Goal: Task Accomplishment & Management: Manage account settings

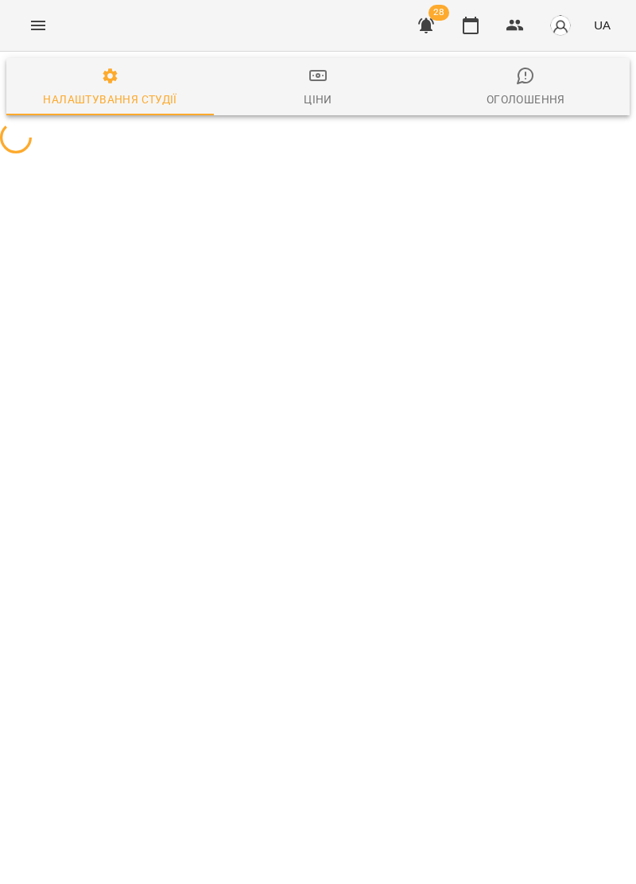
select select "**"
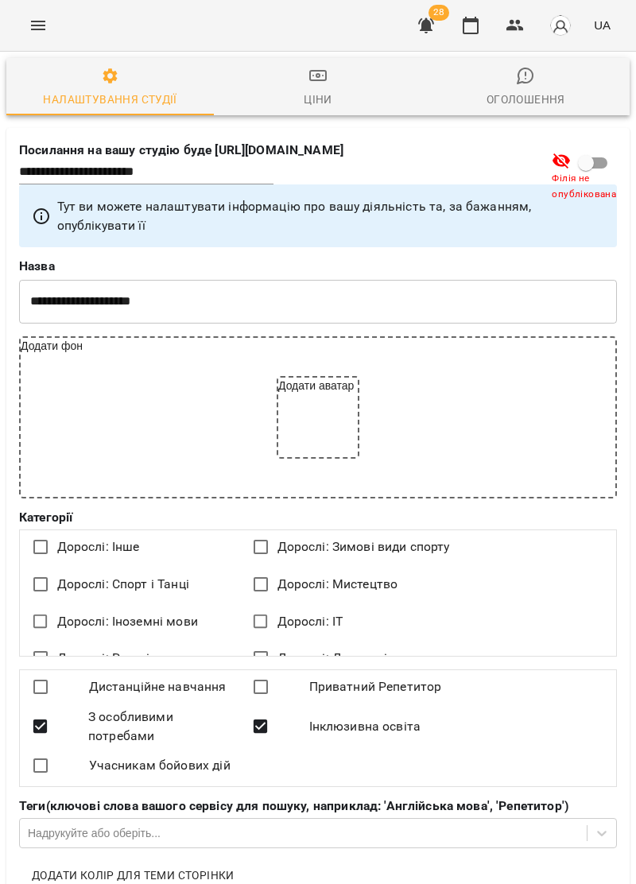
click at [39, 34] on icon "Menu" at bounding box center [38, 25] width 19 height 19
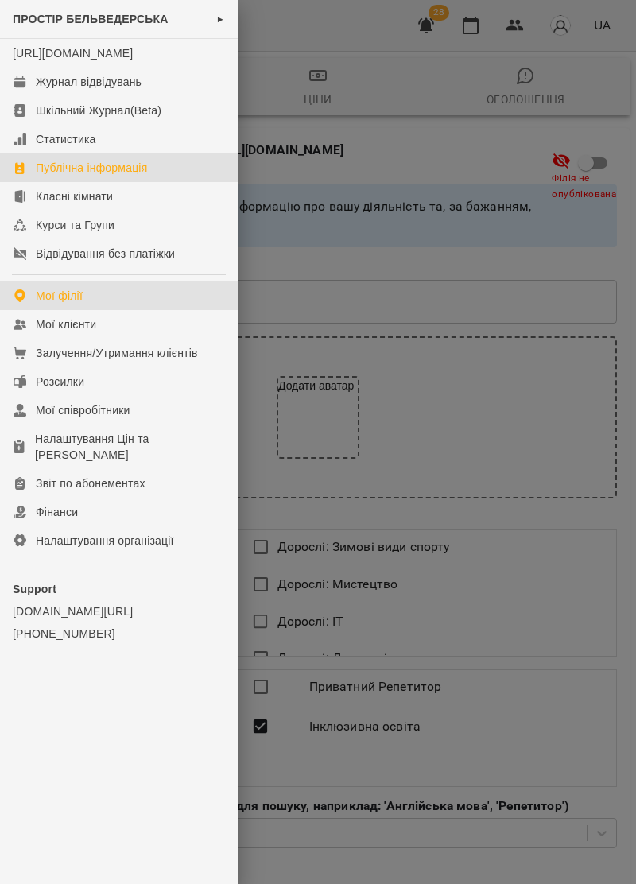
click at [49, 304] on div "Мої філії" at bounding box center [59, 296] width 47 height 16
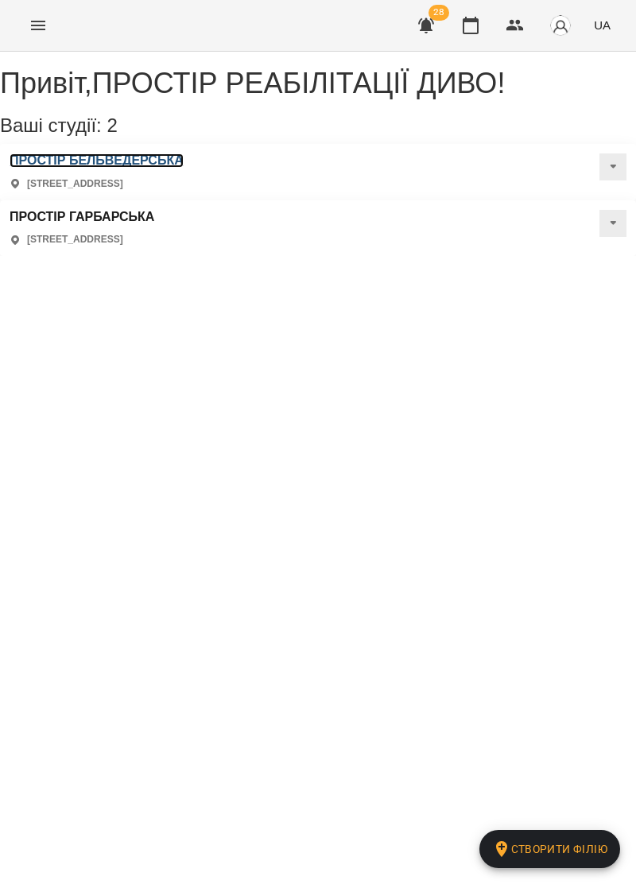
click at [95, 168] on h3 "ПРОСТІР БЕЛЬВЕДЕРСЬКА" at bounding box center [97, 160] width 174 height 14
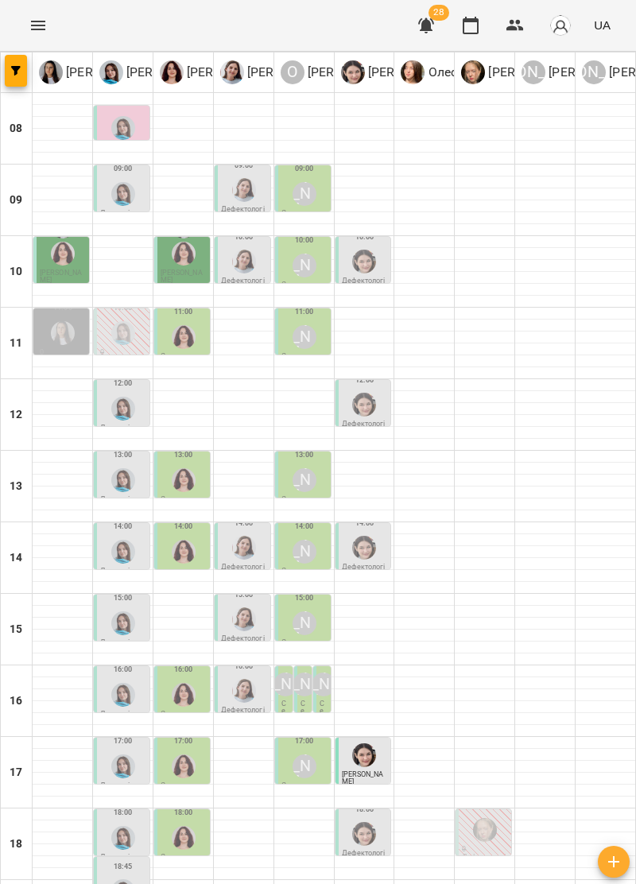
click at [31, 33] on icon "Menu" at bounding box center [38, 25] width 19 height 19
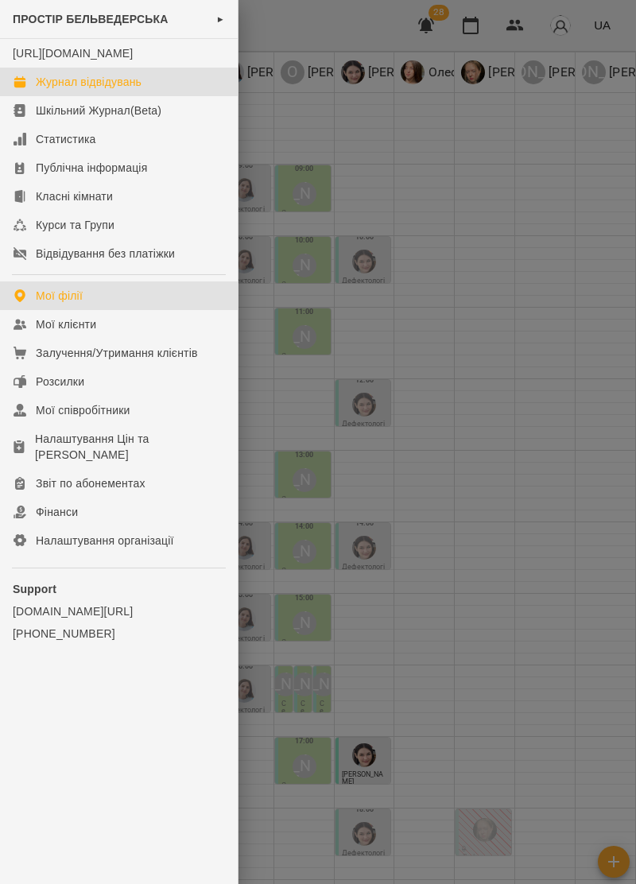
click at [46, 304] on div "Мої філії" at bounding box center [59, 296] width 47 height 16
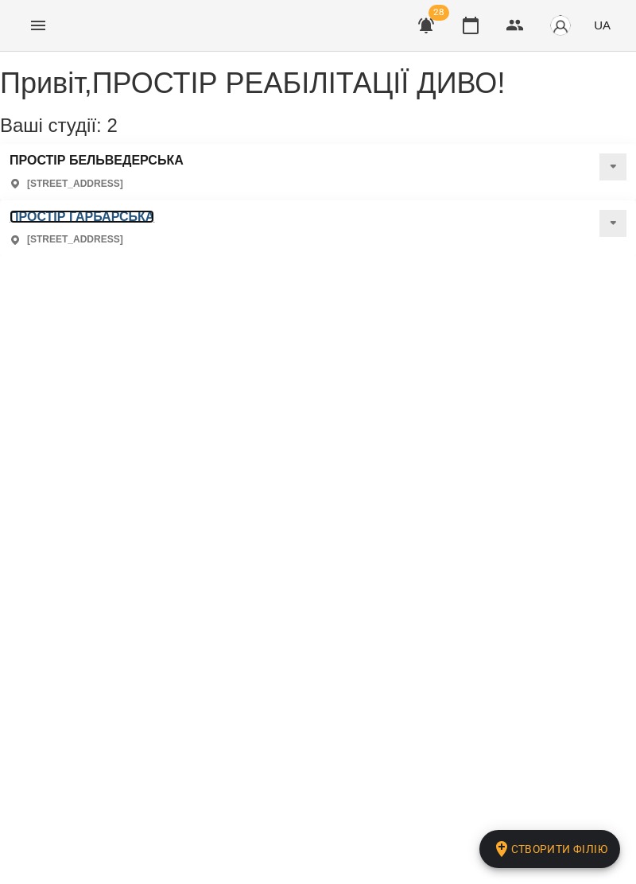
click at [154, 210] on h3 "ПРОСТІР ГАРБАРСЬКА" at bounding box center [82, 217] width 145 height 14
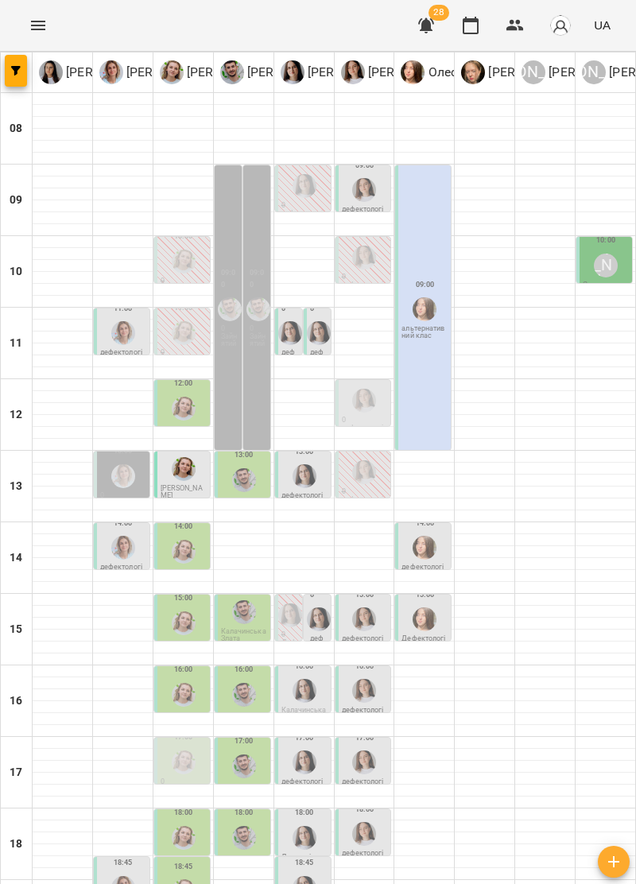
scroll to position [1, 0]
click at [176, 265] on img "Олена Савків" at bounding box center [184, 262] width 24 height 24
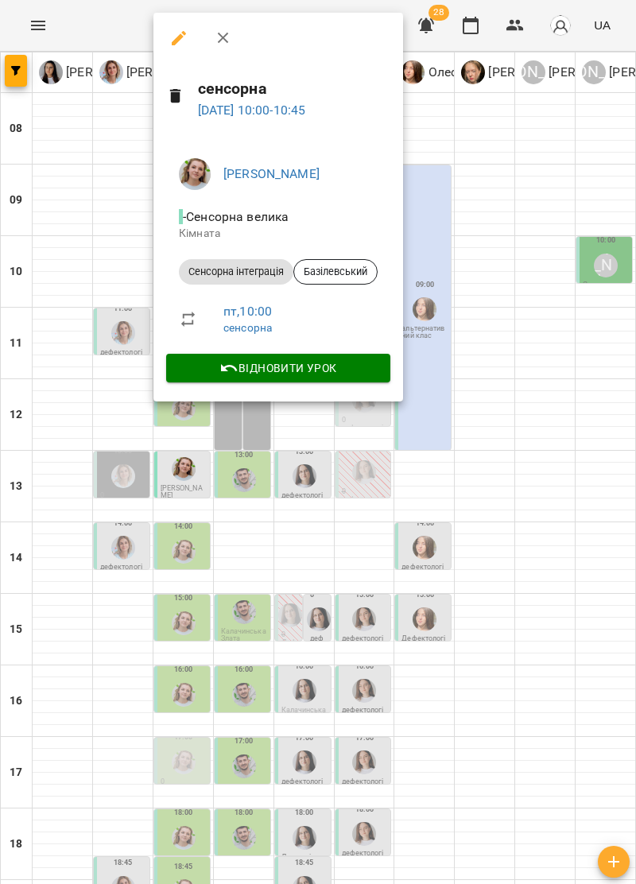
click at [79, 207] on div at bounding box center [318, 442] width 636 height 884
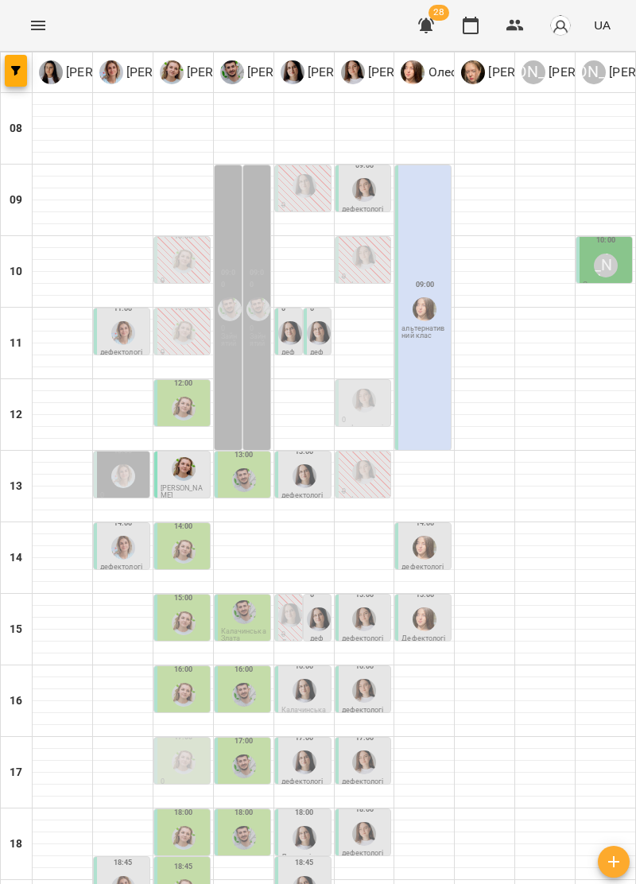
scroll to position [156, 0]
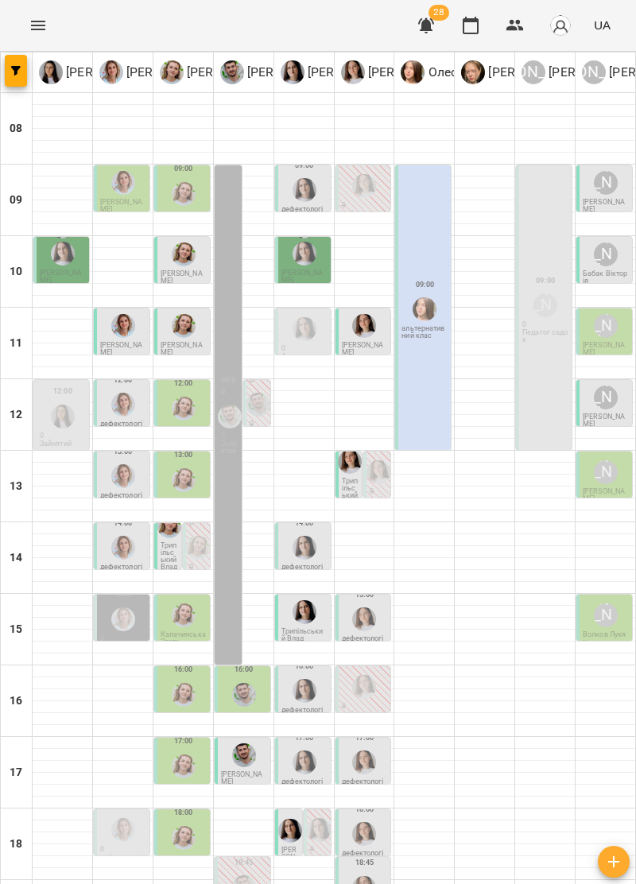
scroll to position [0, 0]
click at [609, 191] on div "[PERSON_NAME]" at bounding box center [606, 183] width 24 height 24
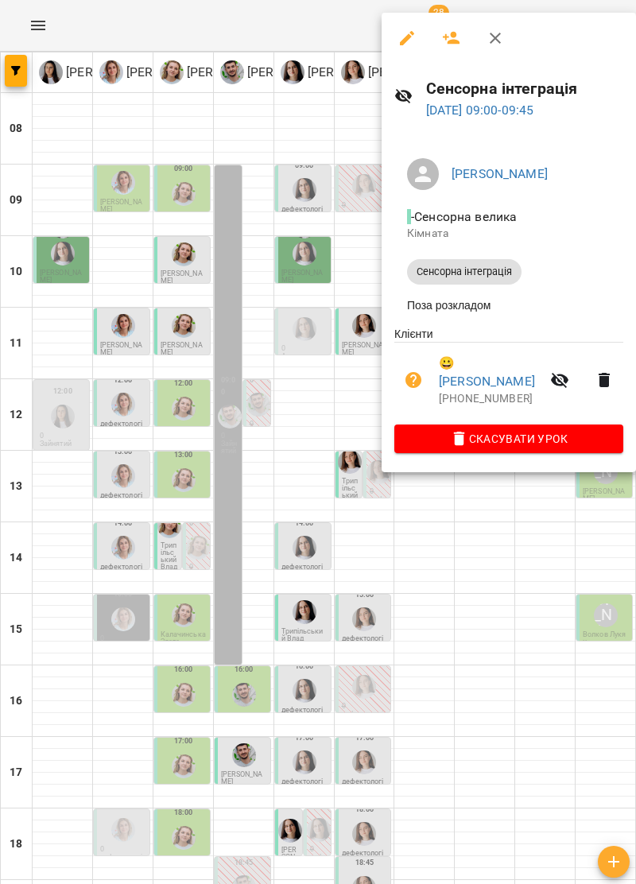
click at [511, 640] on div at bounding box center [318, 442] width 636 height 884
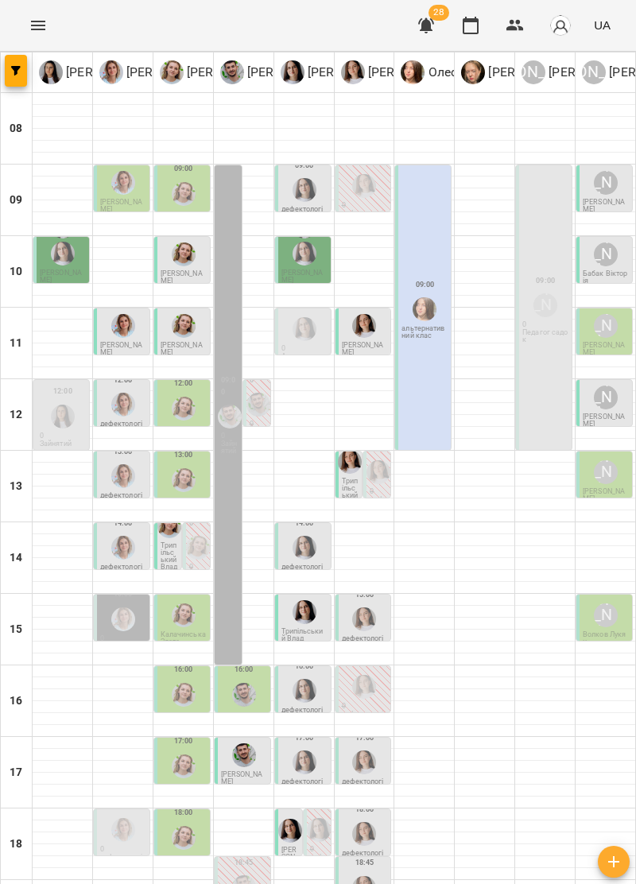
click at [615, 259] on div "[PERSON_NAME]" at bounding box center [606, 254] width 24 height 24
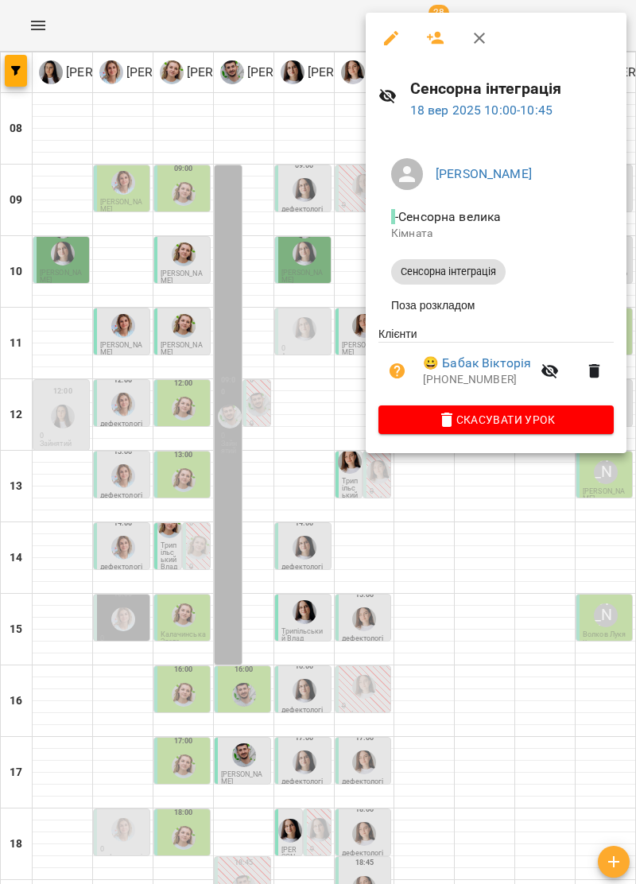
click at [501, 694] on div at bounding box center [318, 442] width 636 height 884
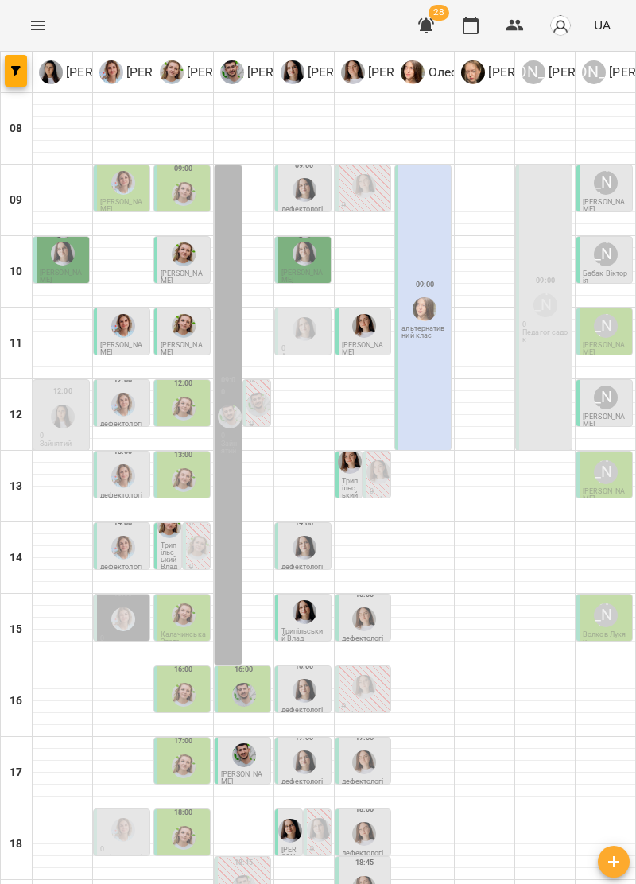
click at [610, 334] on div "[PERSON_NAME]" at bounding box center [606, 326] width 24 height 24
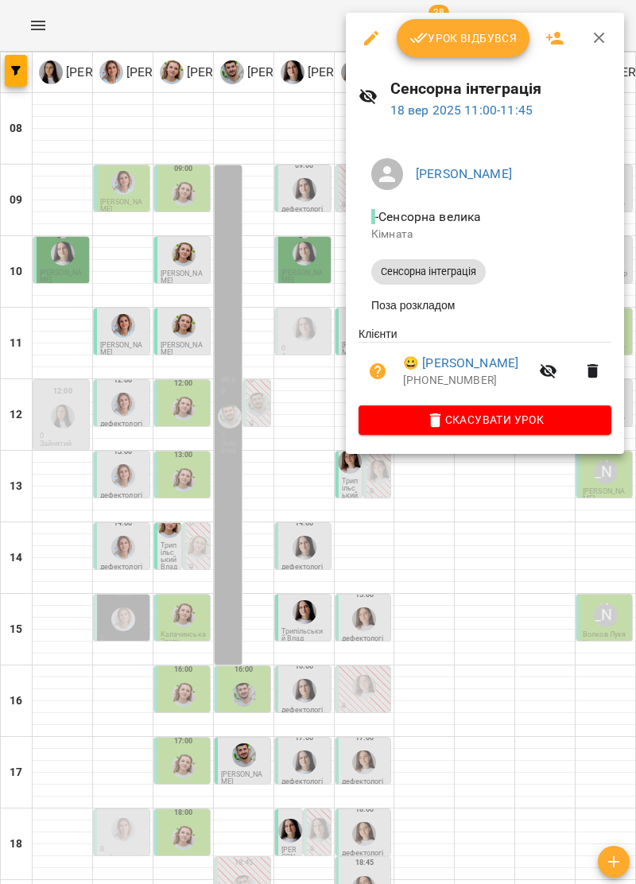
click at [528, 693] on div at bounding box center [318, 442] width 636 height 884
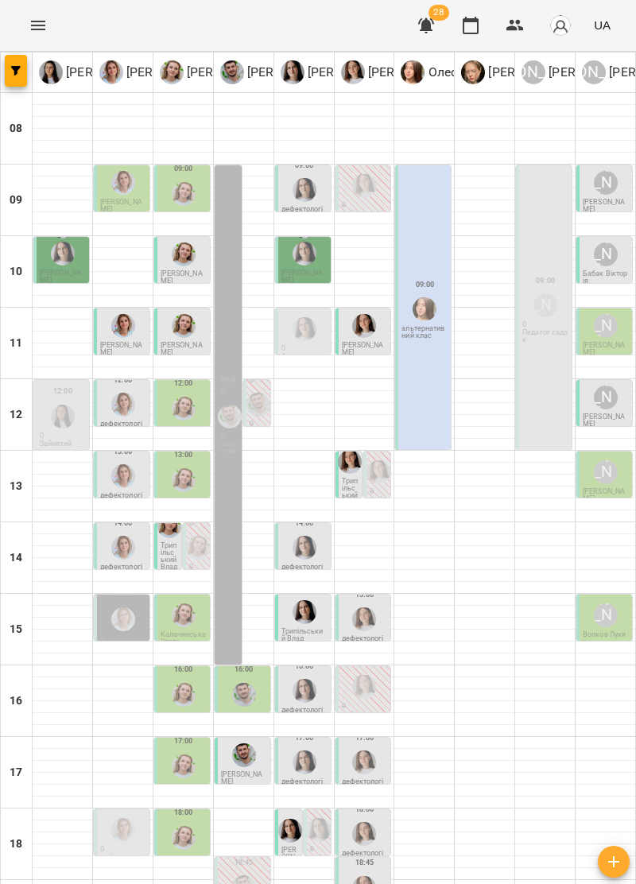
click at [118, 404] on img "Ірина Кос" at bounding box center [123, 405] width 24 height 24
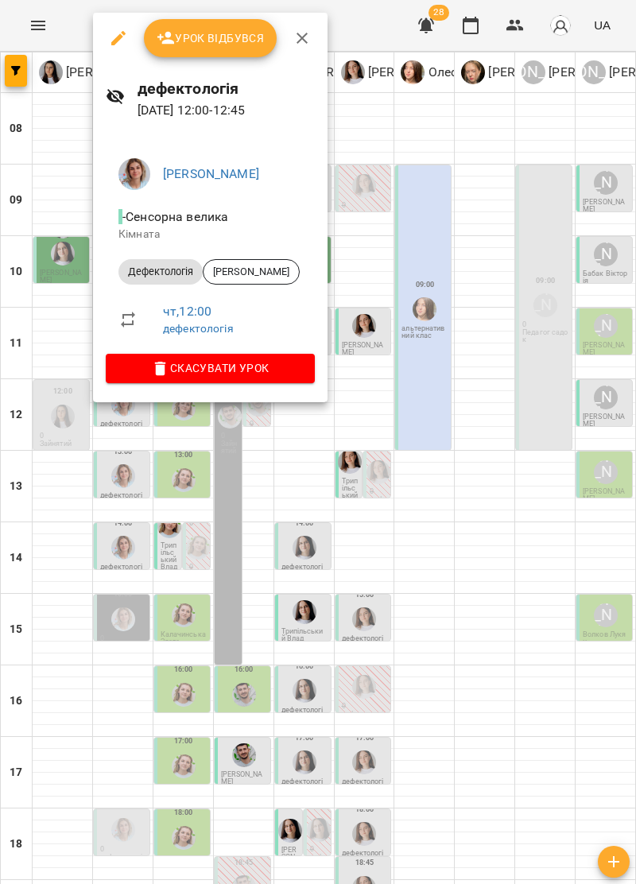
click at [542, 750] on div at bounding box center [318, 442] width 636 height 884
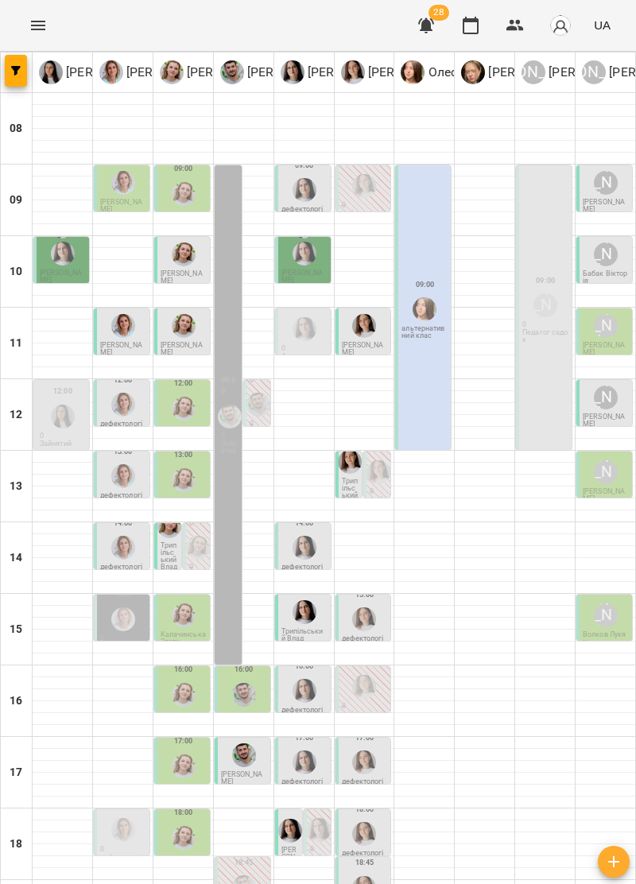
click at [111, 481] on img "Ірина Кос" at bounding box center [123, 476] width 24 height 24
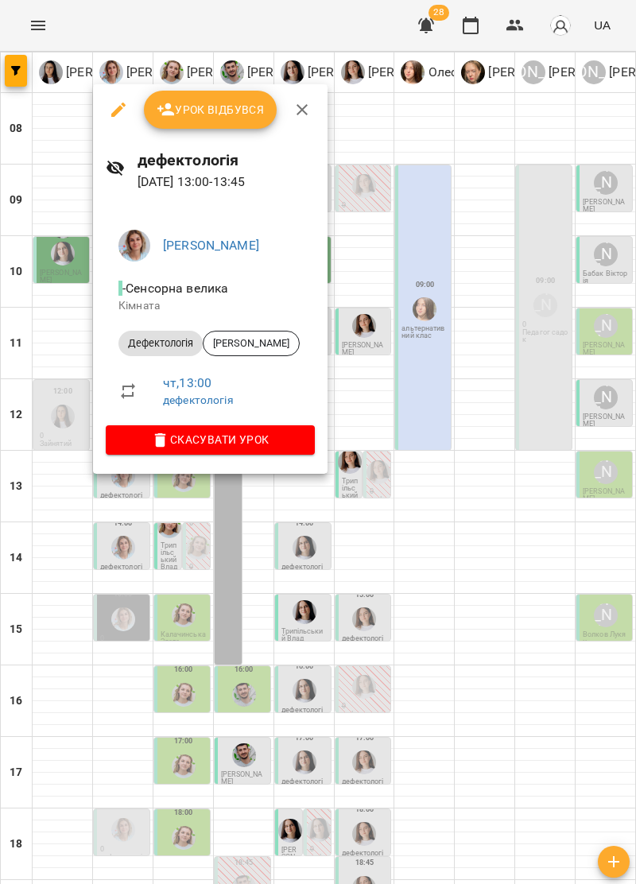
click at [552, 764] on div at bounding box center [318, 442] width 636 height 884
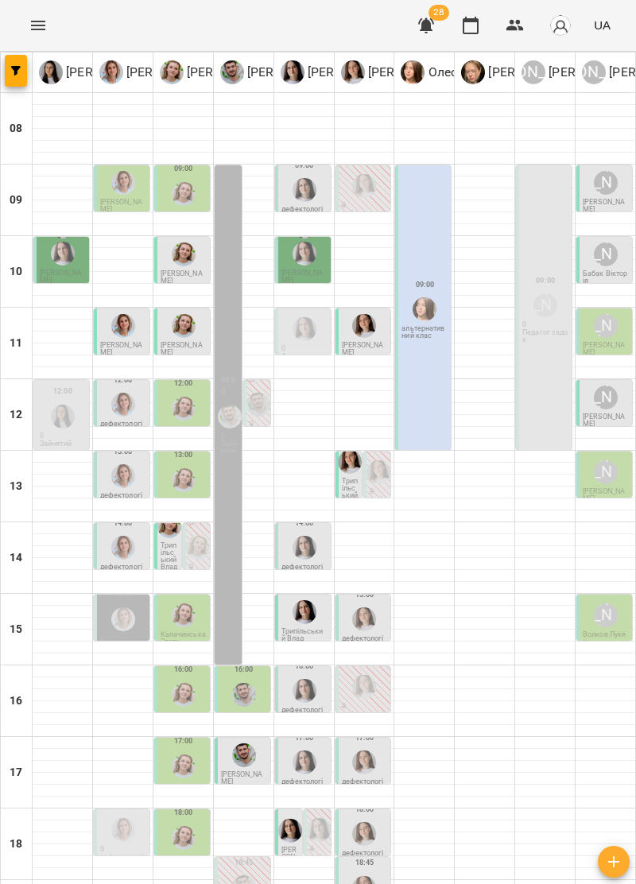
click at [119, 542] on img "Ірина Кос" at bounding box center [123, 548] width 24 height 24
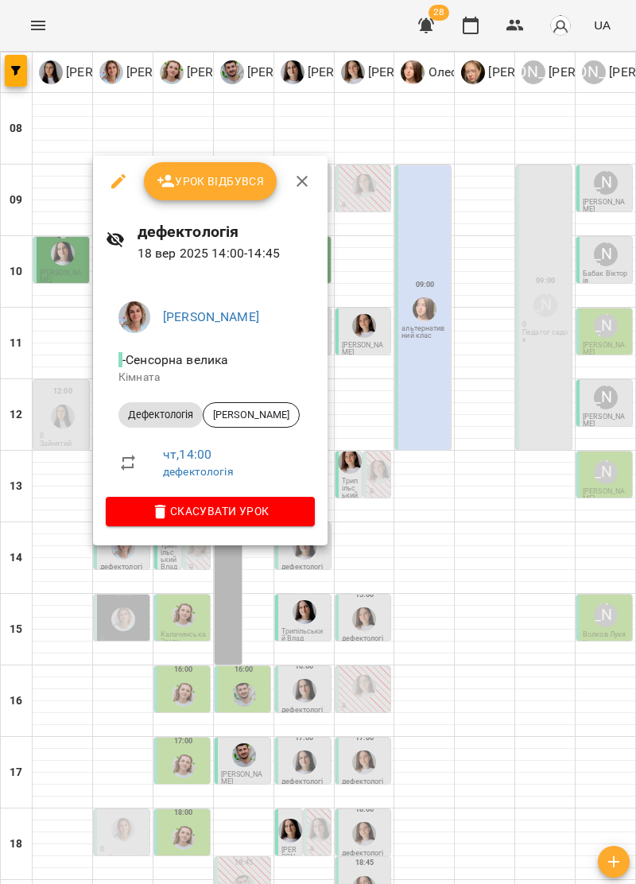
click at [547, 754] on div at bounding box center [318, 442] width 636 height 884
